Goal: Task Accomplishment & Management: Use online tool/utility

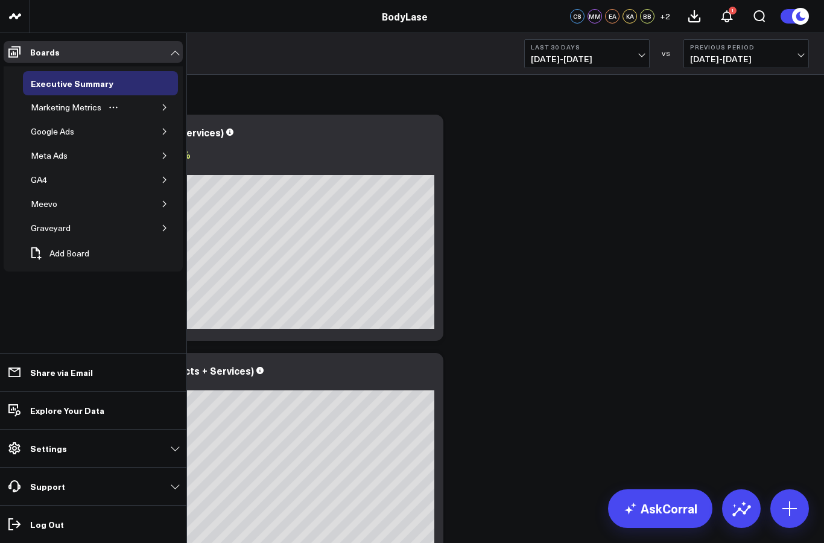
click at [163, 105] on icon "button" at bounding box center [164, 107] width 7 height 7
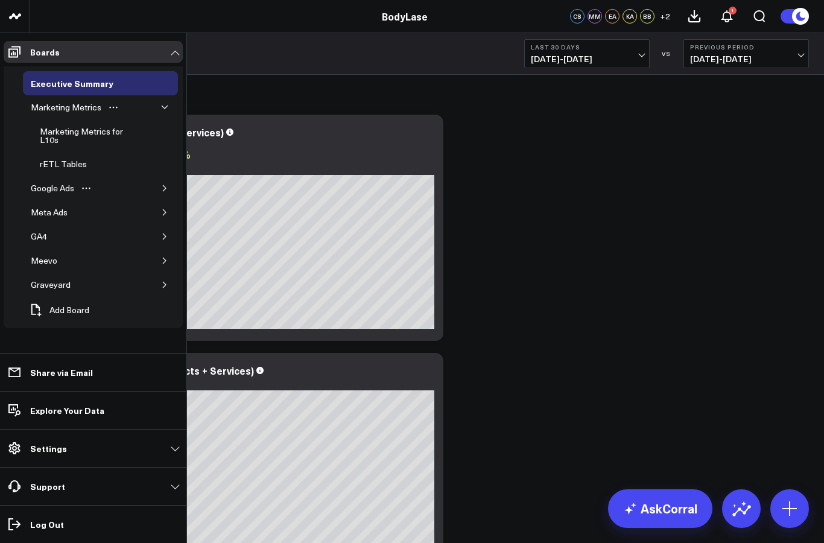
click at [169, 189] on button "button" at bounding box center [165, 188] width 12 height 12
click at [163, 231] on button "button" at bounding box center [165, 236] width 12 height 12
click at [43, 188] on div "Google Ads" at bounding box center [52, 188] width 49 height 14
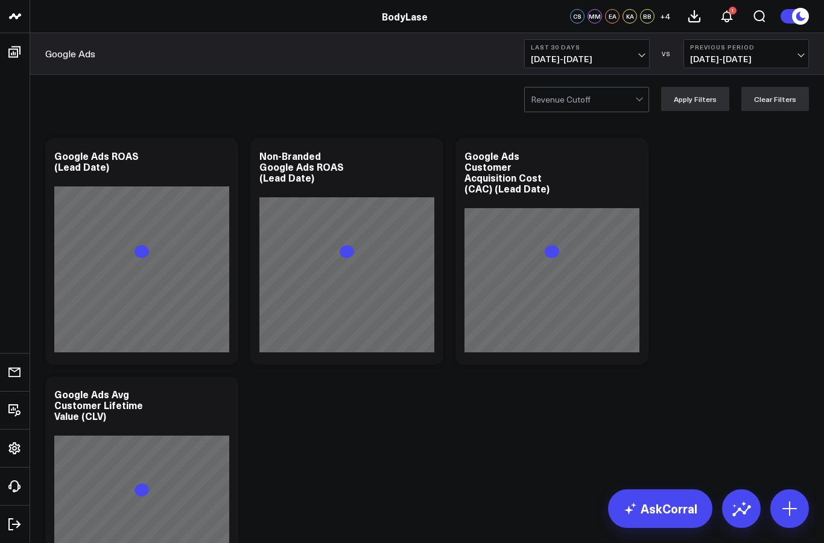
click at [554, 43] on b "Last 30 Days" at bounding box center [587, 46] width 112 height 7
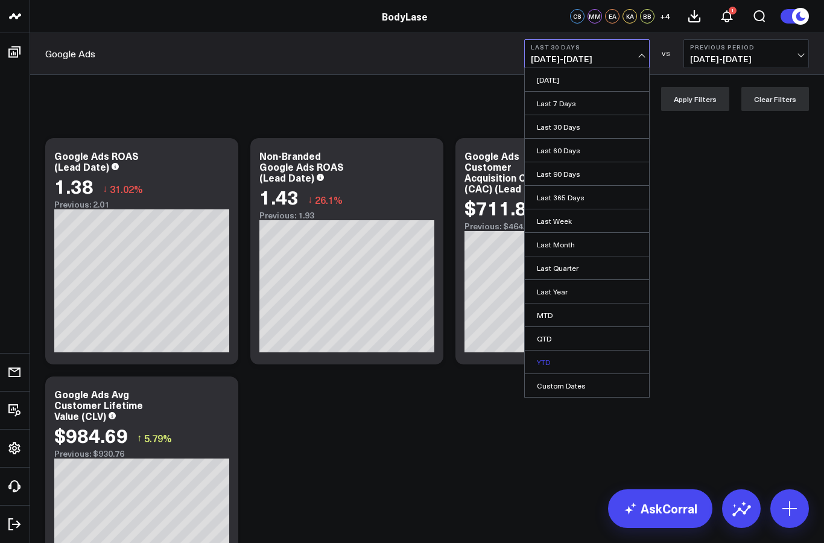
click at [536, 353] on link "YTD" at bounding box center [587, 361] width 124 height 23
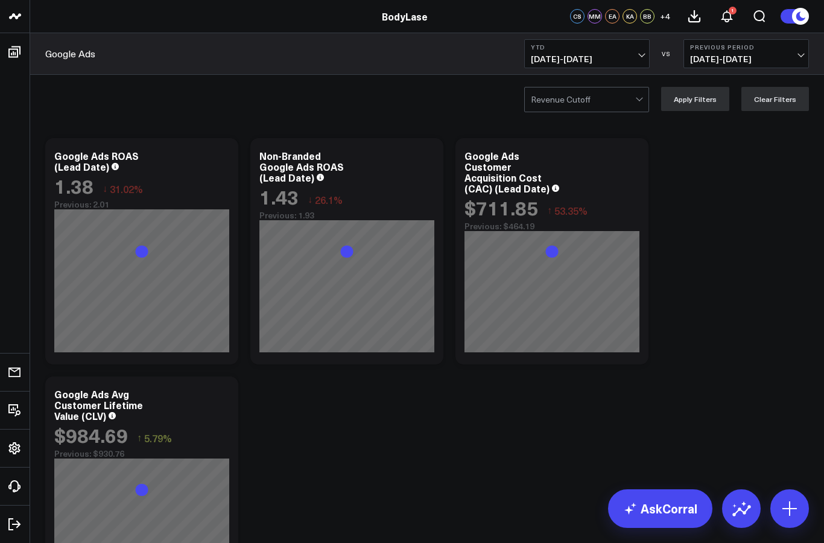
click at [765, 65] on button "Previous Period [DATE] - [DATE]" at bounding box center [745, 53] width 125 height 29
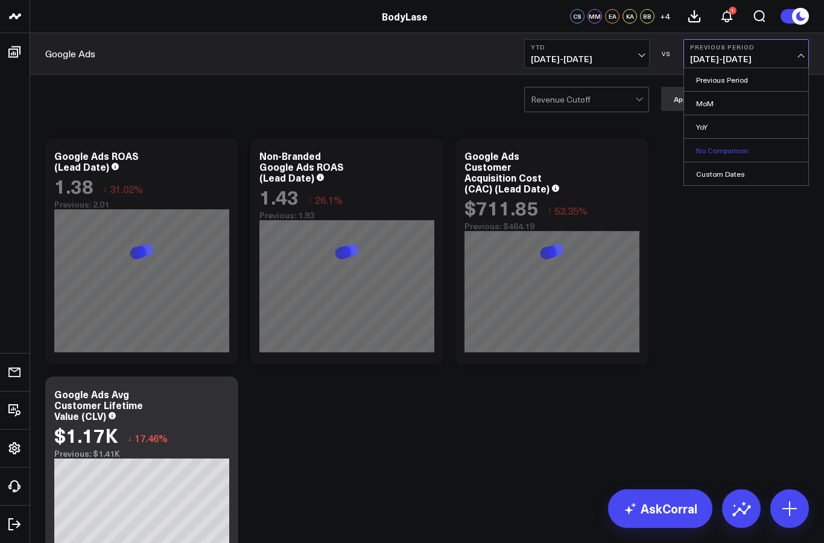
click at [774, 153] on link "No Comparison" at bounding box center [746, 150] width 124 height 23
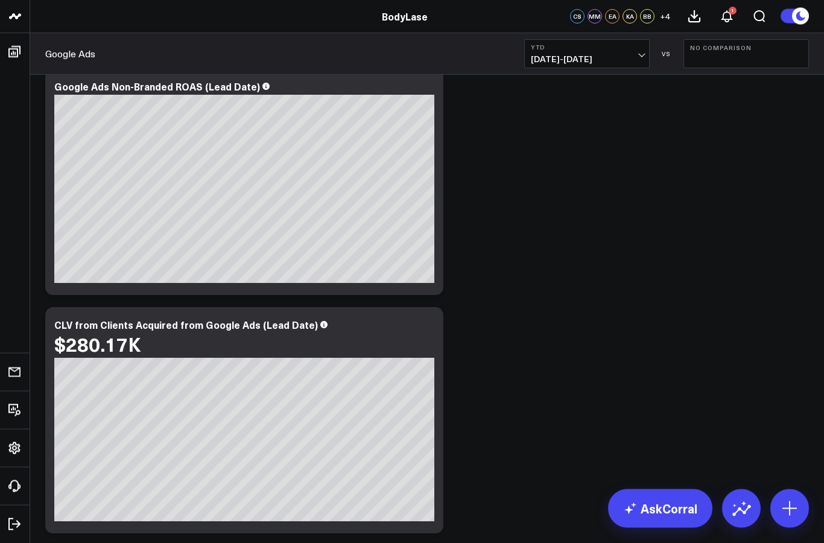
scroll to position [2150, 0]
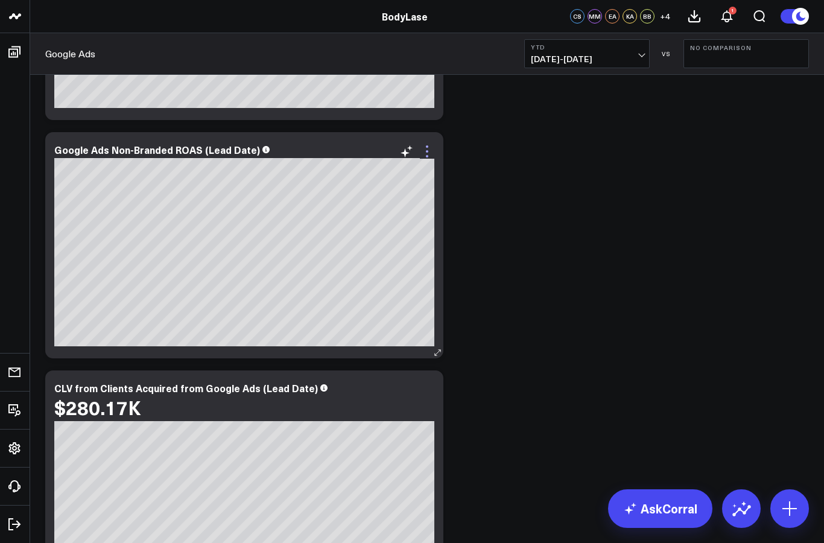
click at [432, 156] on icon at bounding box center [427, 151] width 14 height 14
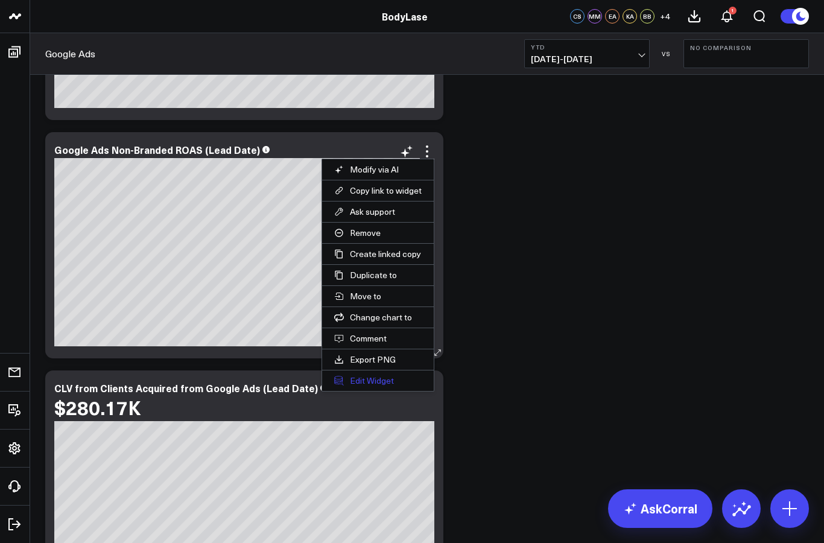
click at [387, 387] on button "Edit Widget" at bounding box center [378, 380] width 112 height 21
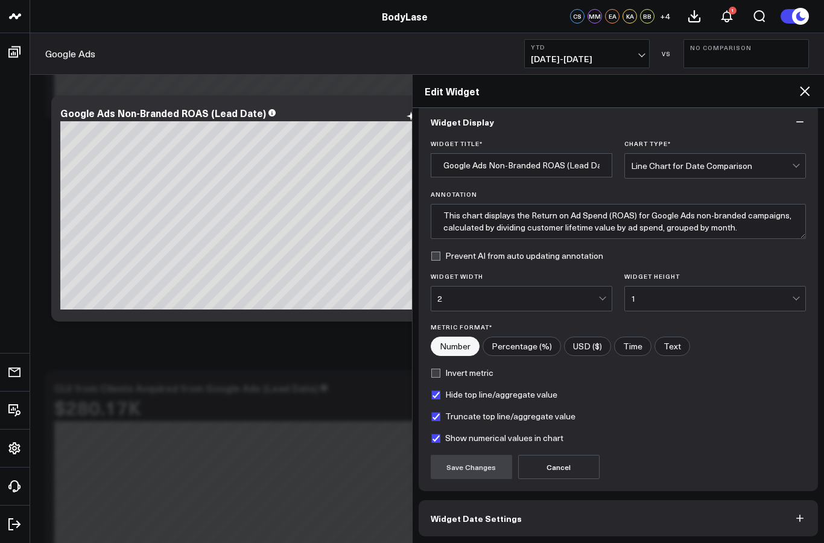
scroll to position [13, 0]
click at [805, 87] on icon at bounding box center [804, 91] width 14 height 14
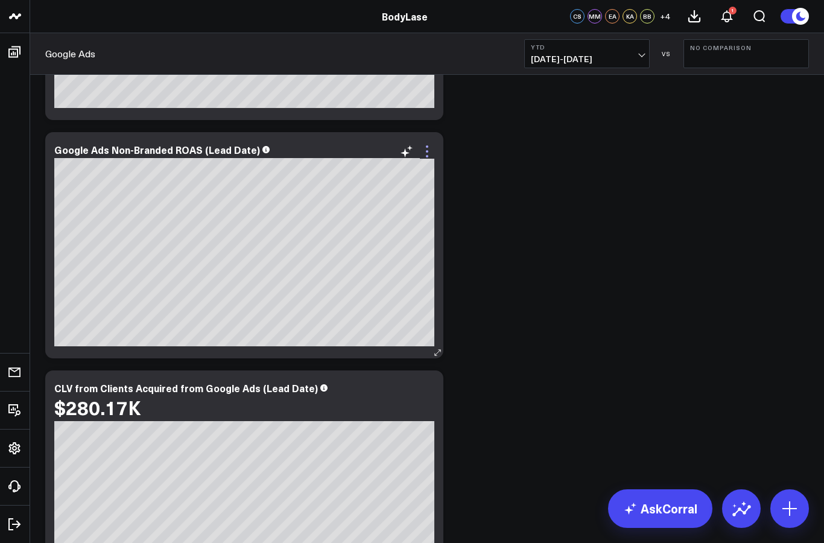
click at [422, 158] on icon at bounding box center [427, 151] width 14 height 14
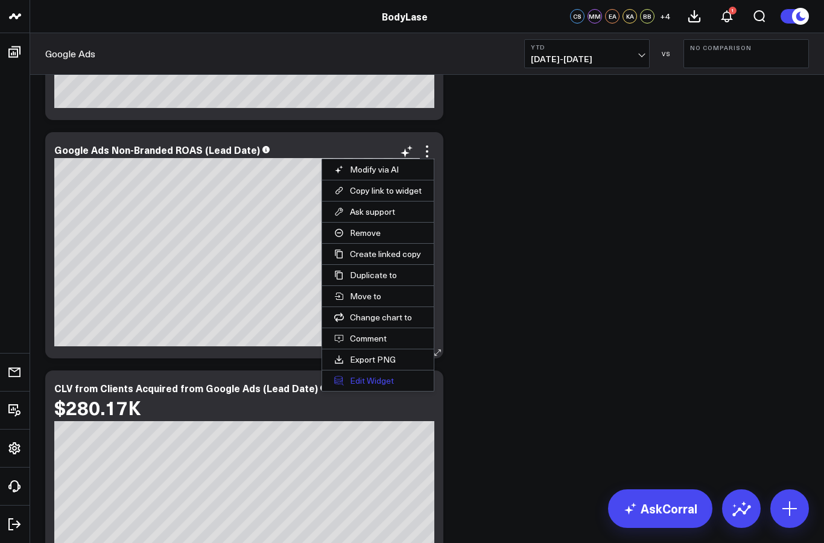
click at [385, 379] on button "Edit Widget" at bounding box center [378, 380] width 112 height 21
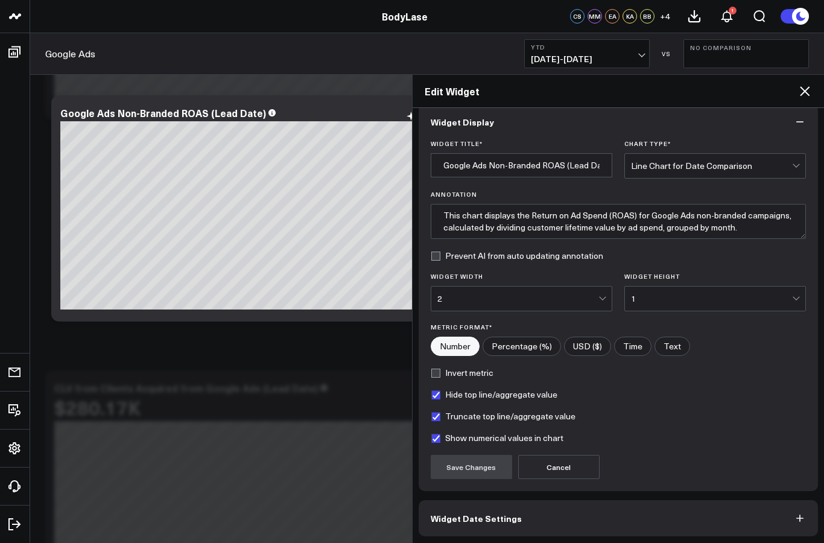
scroll to position [13, 0]
click at [806, 98] on icon at bounding box center [804, 91] width 14 height 14
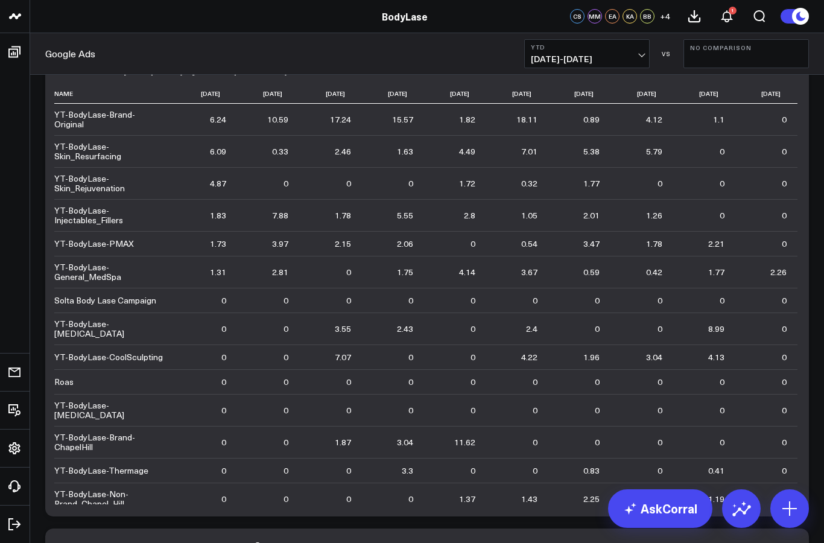
scroll to position [1039, 0]
